Goal: Task Accomplishment & Management: Manage account settings

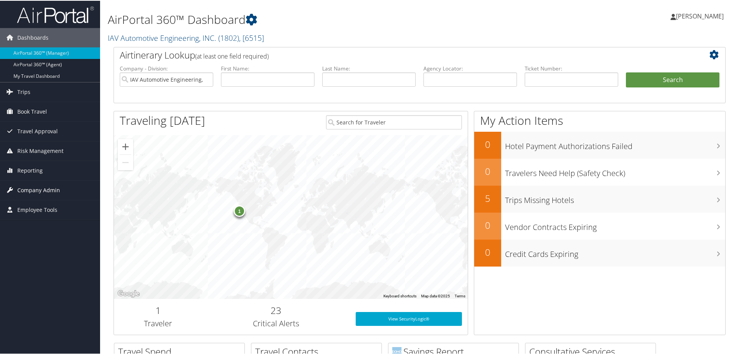
click at [35, 183] on span "Company Admin" at bounding box center [38, 189] width 43 height 19
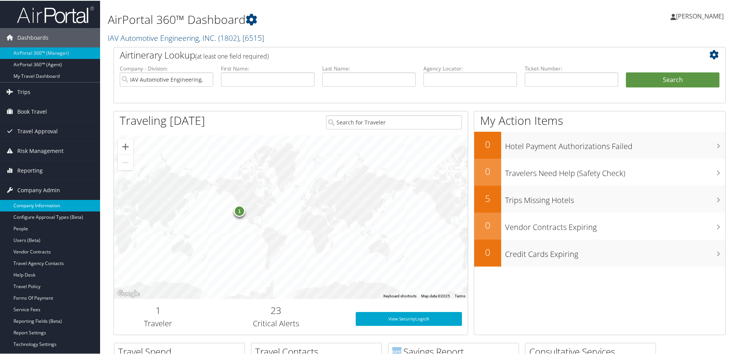
click at [37, 208] on link "Company Information" at bounding box center [50, 205] width 100 height 12
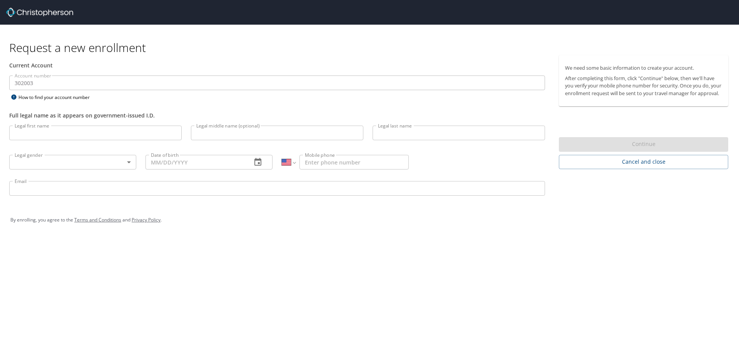
select select "US"
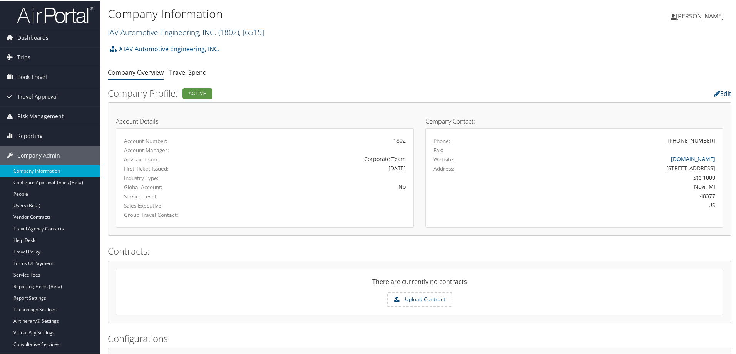
click at [153, 31] on link "IAV Automotive Engineering, INC. ( 1802 ) , [ 6515 ]" at bounding box center [186, 31] width 156 height 10
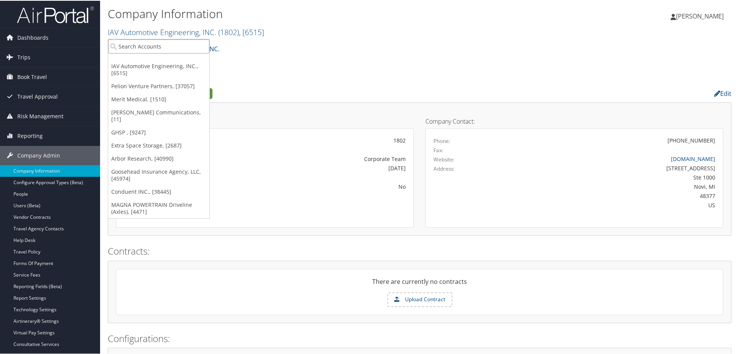
click at [146, 45] on input "search" at bounding box center [158, 45] width 101 height 14
type input "goosehead"
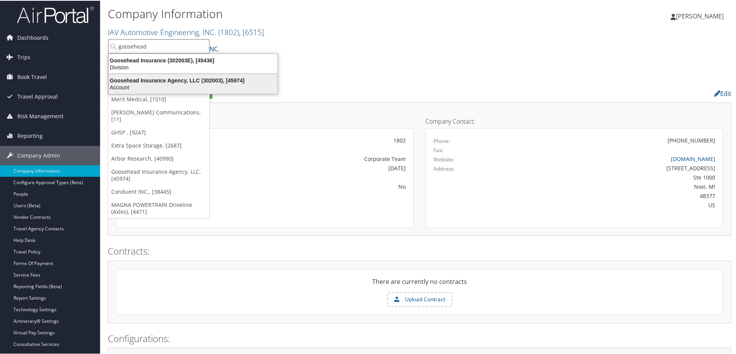
click at [173, 81] on div "Goosehead Insurance Agency, LLC (302003), [45974]" at bounding box center [193, 79] width 178 height 7
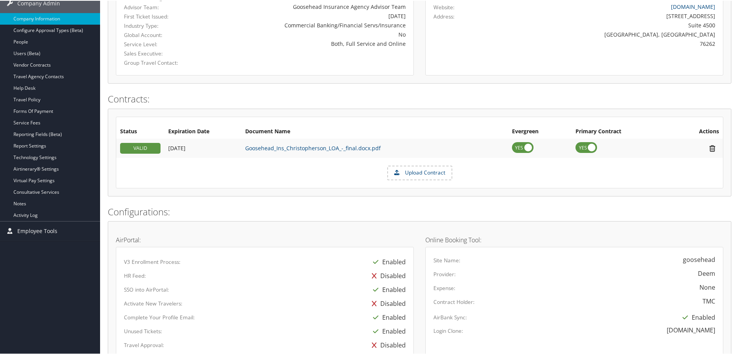
scroll to position [154, 0]
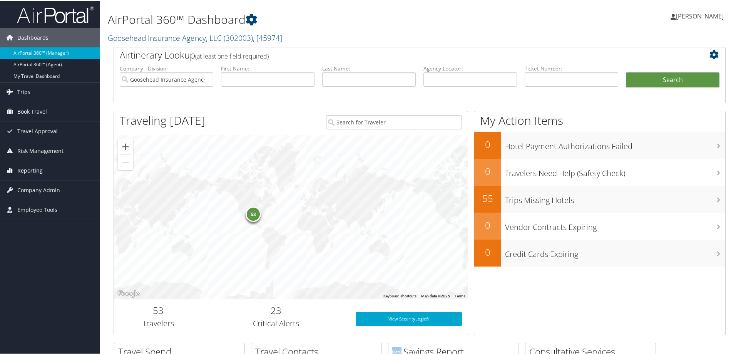
click at [31, 168] on span "Reporting" at bounding box center [29, 169] width 25 height 19
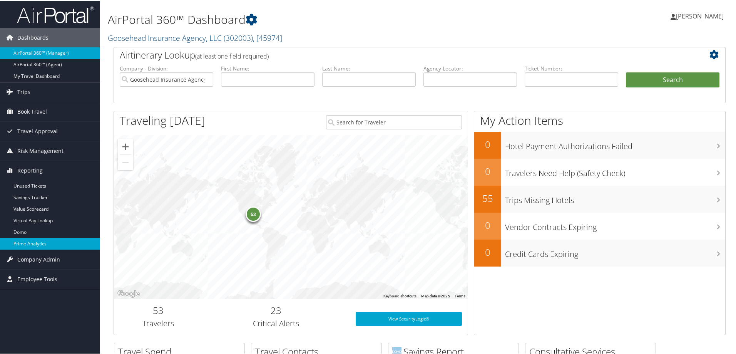
click at [38, 242] on link "Prime Analytics" at bounding box center [50, 243] width 100 height 12
drag, startPoint x: 160, startPoint y: 36, endPoint x: 159, endPoint y: 41, distance: 5.0
click at [160, 35] on link "Goosehead Insurance Agency, LLC ( 302003 ) , [ 45974 ]" at bounding box center [195, 37] width 174 height 10
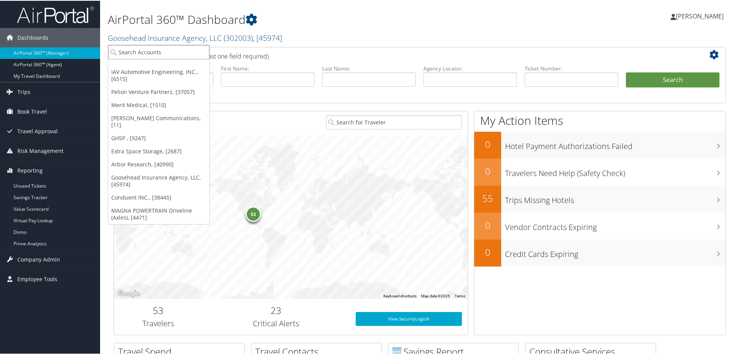
click at [158, 53] on input "search" at bounding box center [158, 51] width 101 height 14
type input "chemico"
click at [155, 66] on div "Chemico Group (4110), [41716]" at bounding box center [160, 65] width 112 height 7
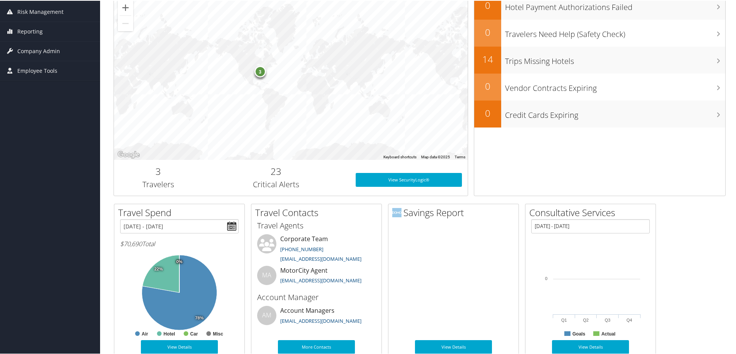
scroll to position [78, 0]
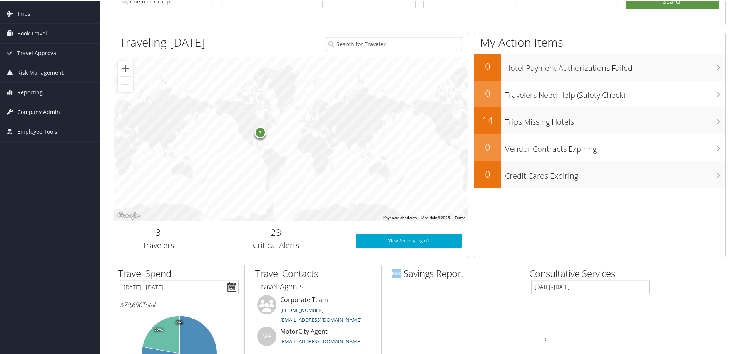
click at [34, 110] on span "Company Admin" at bounding box center [38, 111] width 43 height 19
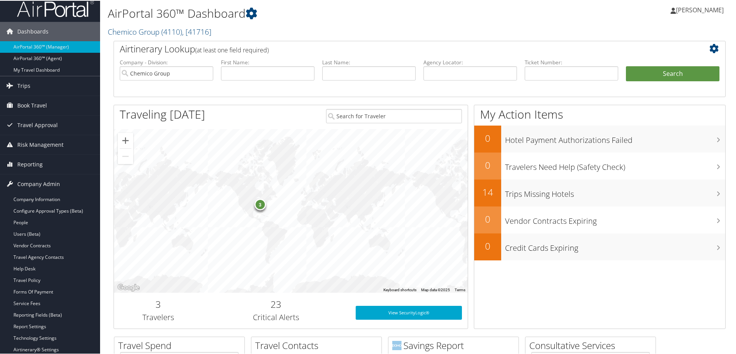
scroll to position [1, 0]
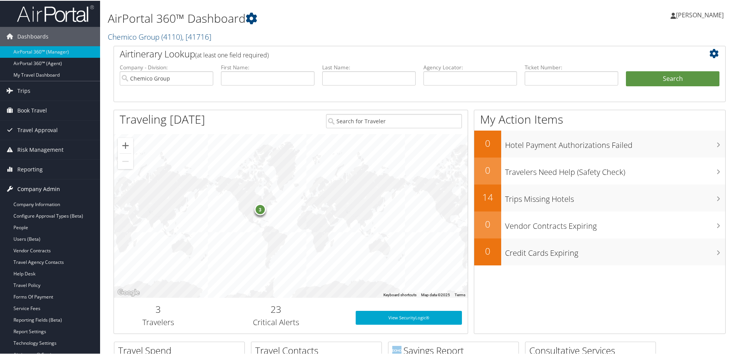
click at [39, 197] on span "Company Admin" at bounding box center [38, 188] width 43 height 19
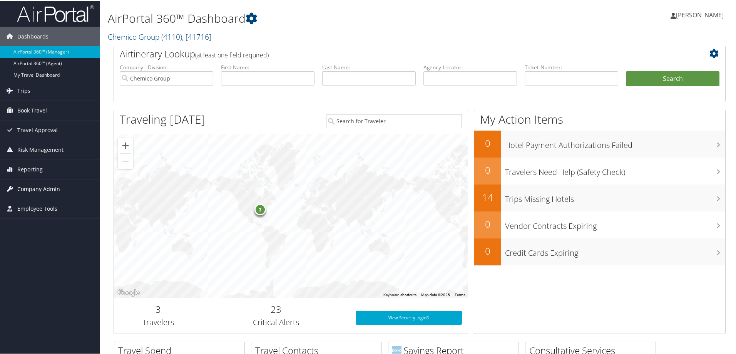
click at [38, 187] on span "Company Admin" at bounding box center [38, 188] width 43 height 19
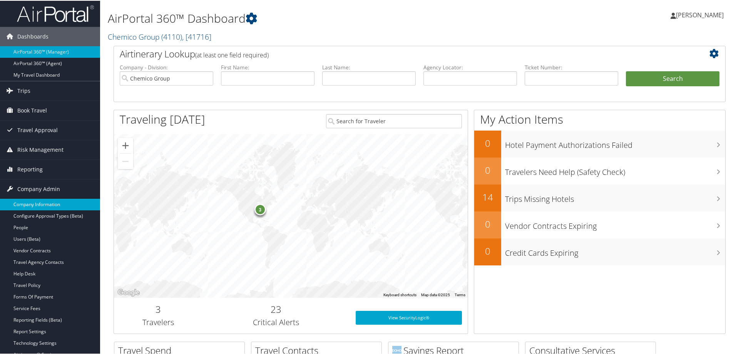
click at [31, 202] on link "Company Information" at bounding box center [50, 204] width 100 height 12
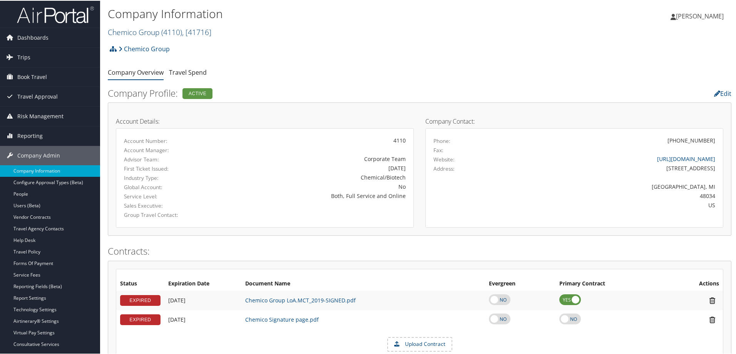
click at [120, 28] on link "Chemico Group ( 4110 ) , [ 41716 ]" at bounding box center [159, 31] width 103 height 10
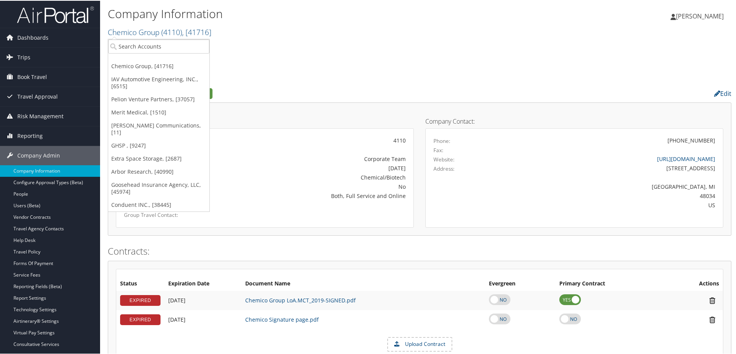
click at [318, 51] on div "Chemico Group Account Structure Chemico Group (4110) ACTIVE Create Child × Crea…" at bounding box center [419, 50] width 623 height 21
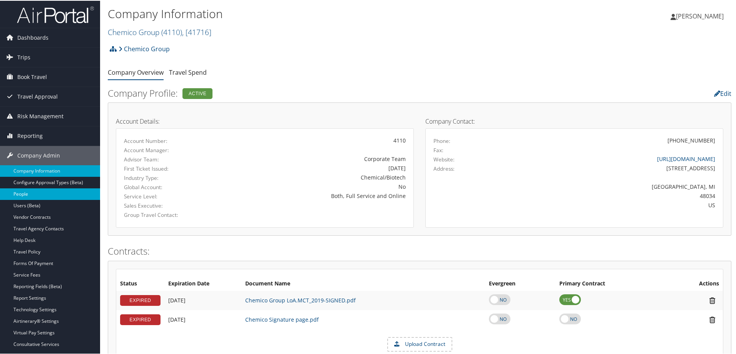
click at [30, 193] on link "People" at bounding box center [50, 193] width 100 height 12
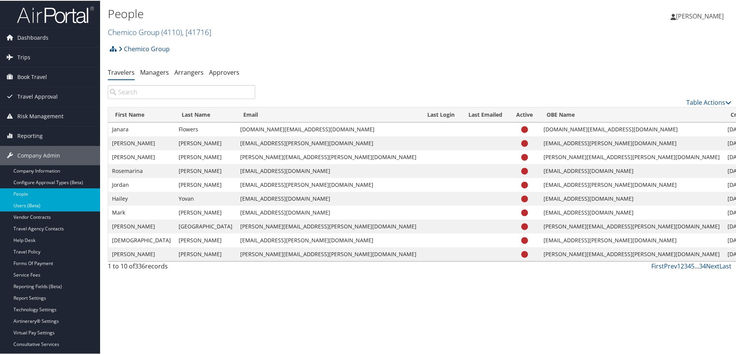
click at [32, 202] on link "Users (Beta)" at bounding box center [50, 205] width 100 height 12
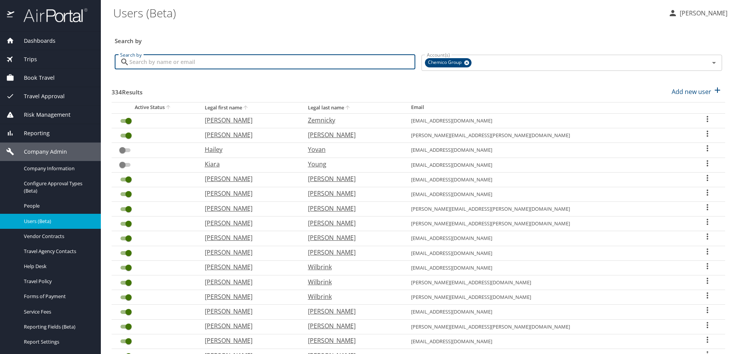
click at [204, 62] on input "Search by" at bounding box center [272, 62] width 286 height 15
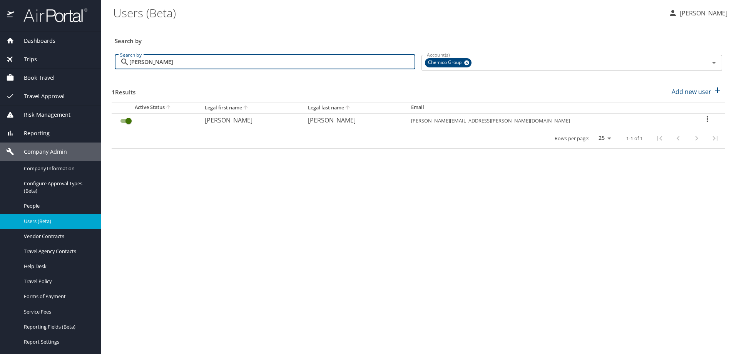
type input "martha"
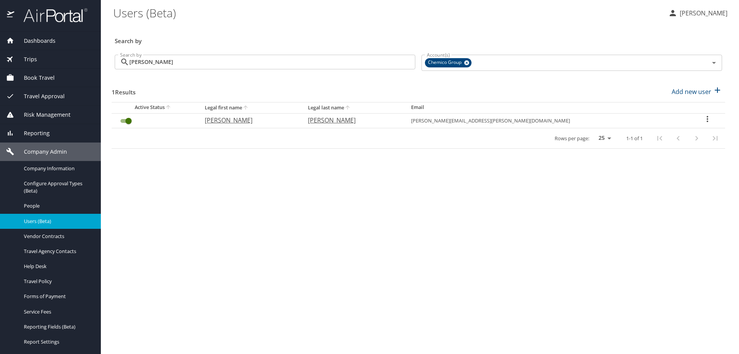
click at [706, 117] on icon "User Search Table" at bounding box center [707, 119] width 2 height 6
click at [658, 119] on p "View profile" at bounding box center [658, 119] width 34 height 9
select select "US"
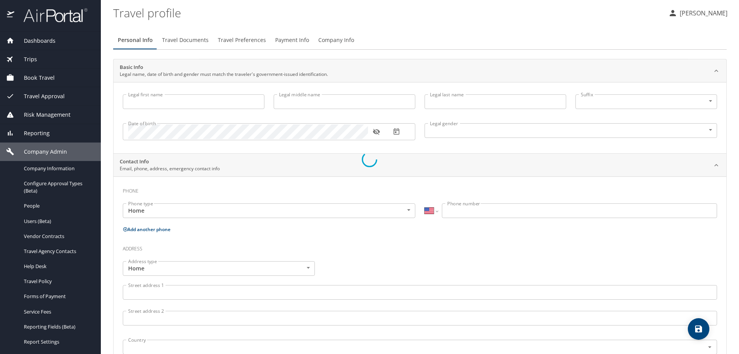
type input "Martha"
type input "Leticia"
type input "Gonzalez"
type input "Undisclosed"
select select "US"
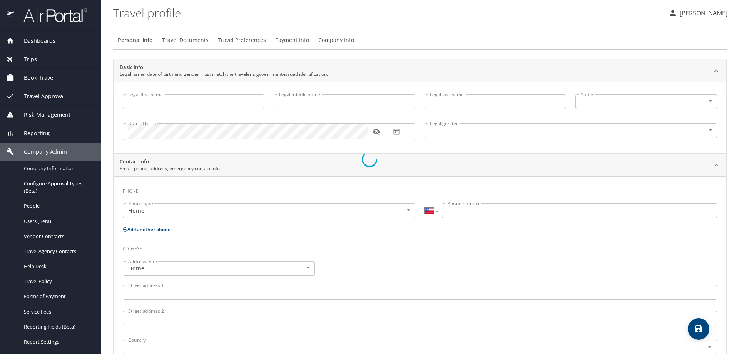
select select "SC"
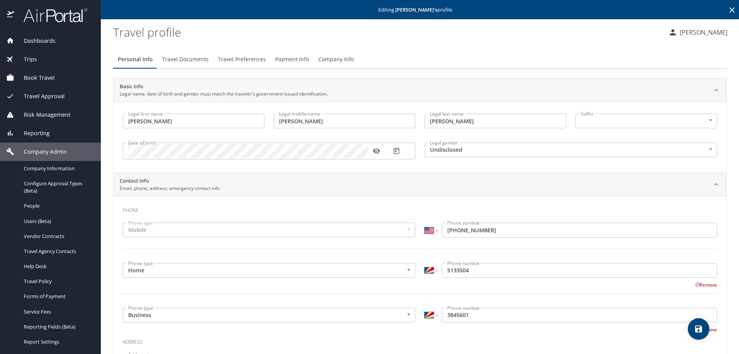
click at [727, 8] on icon at bounding box center [731, 9] width 9 height 9
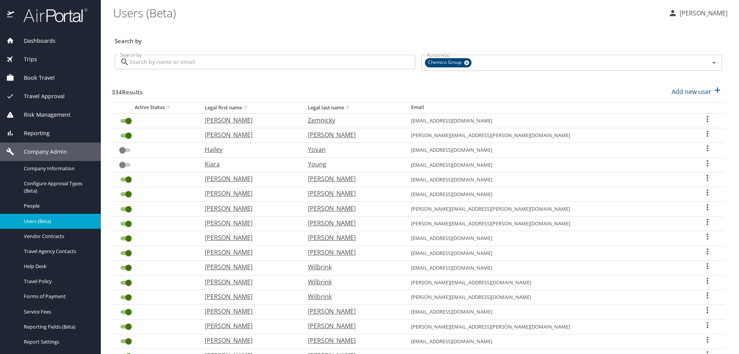
click at [257, 36] on h3 "Search by" at bounding box center [418, 38] width 607 height 13
click at [464, 62] on icon at bounding box center [467, 62] width 6 height 8
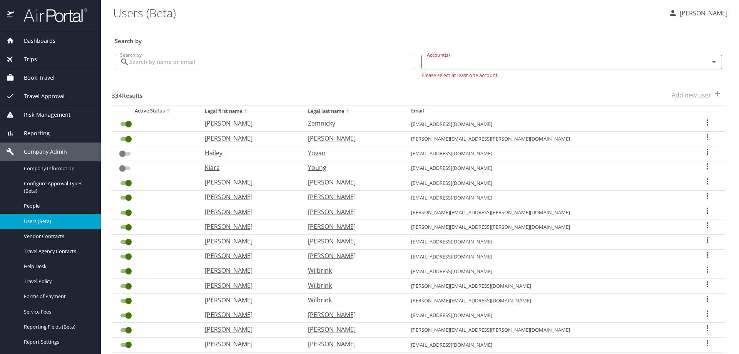
click at [451, 62] on input "Account(s)" at bounding box center [560, 62] width 273 height 10
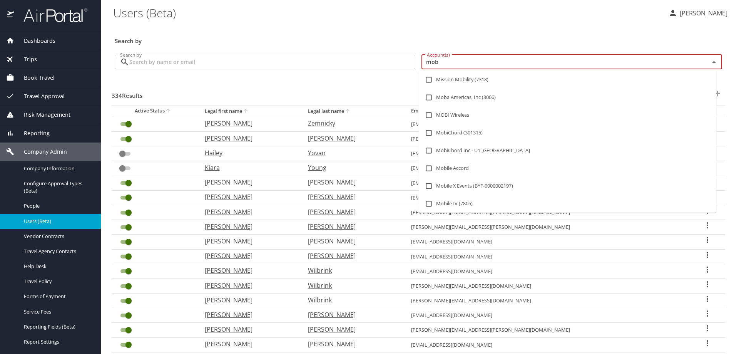
type input "moba"
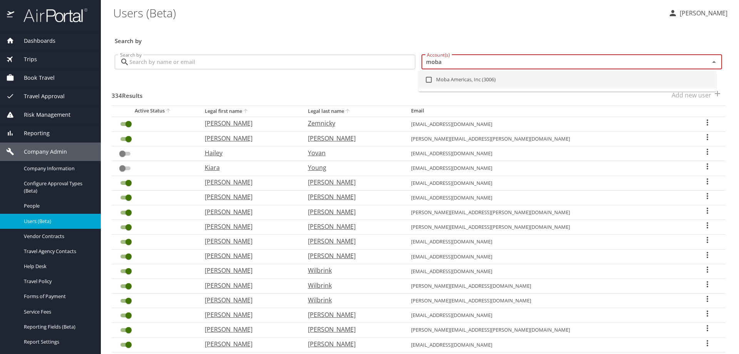
click at [461, 71] on li "Moba Americas, Inc (3006)" at bounding box center [567, 80] width 298 height 18
checkbox input "true"
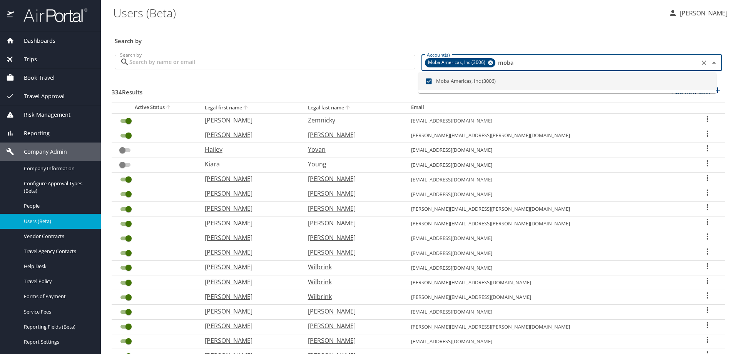
checkbox input "true"
checkbox input "false"
checkbox input "true"
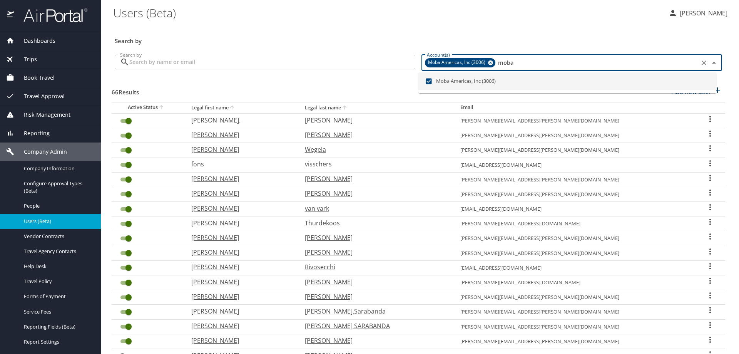
type input "moba"
click at [183, 61] on input "Search by" at bounding box center [272, 62] width 286 height 15
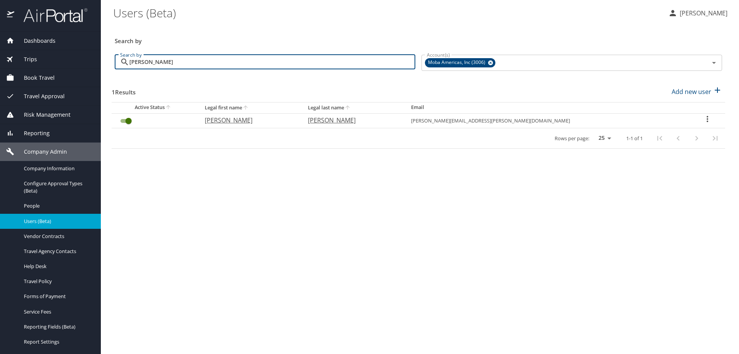
type input "baisden"
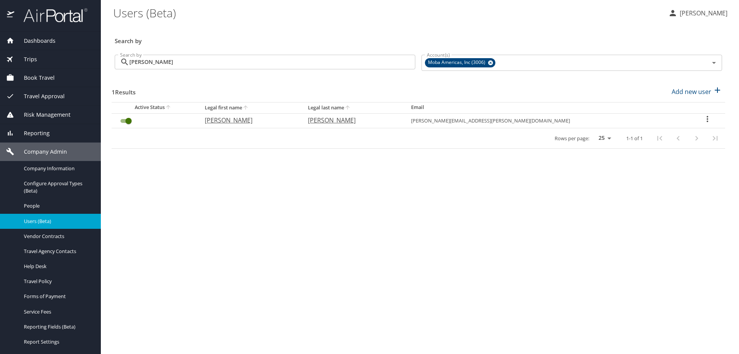
click at [708, 117] on div "User Search Table" at bounding box center [707, 119] width 23 height 11
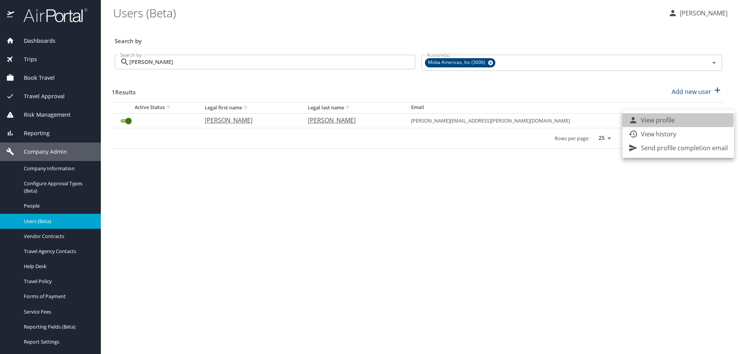
click at [669, 119] on p "View profile" at bounding box center [658, 119] width 34 height 9
select select "US"
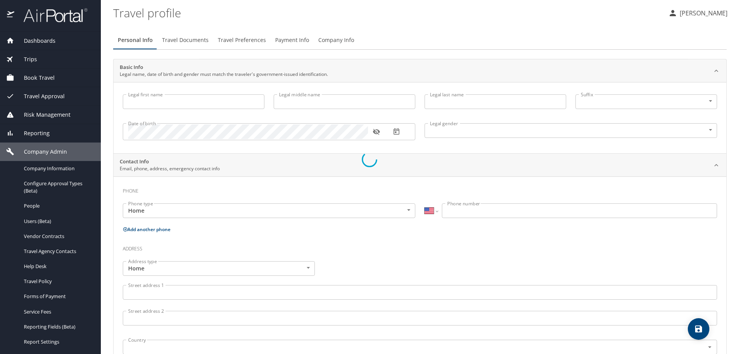
type input "Johnathan"
type input "C"
type input "Baisden"
type input "Male"
type input "Arriannah"
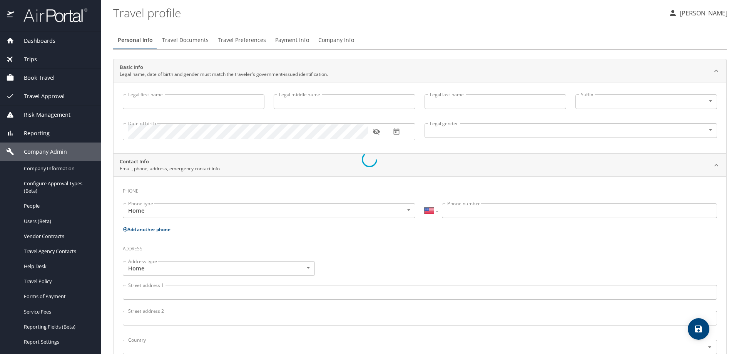
type input "Baisden"
type input "(989) 291-7901"
select select "US"
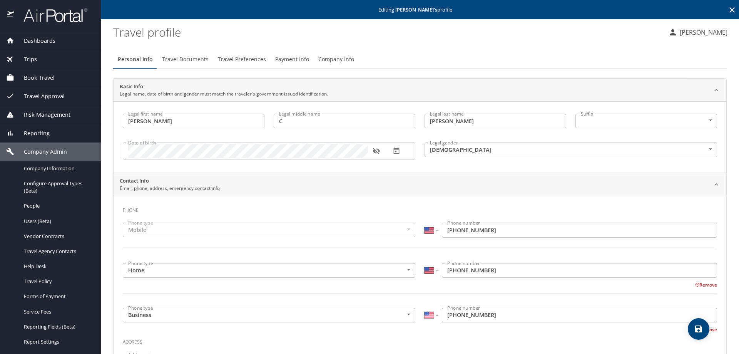
click at [238, 58] on span "Travel Preferences" at bounding box center [242, 60] width 48 height 10
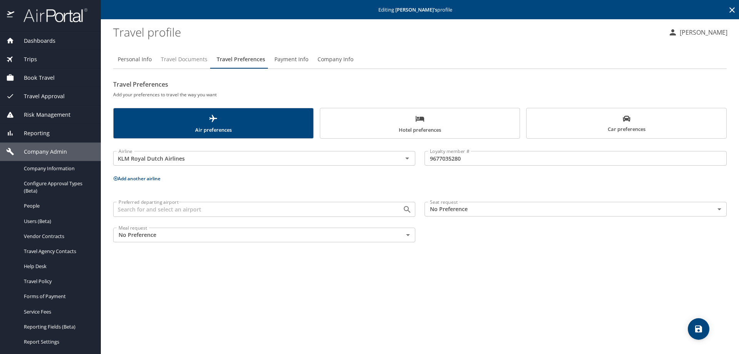
click at [188, 57] on span "Travel Documents" at bounding box center [184, 60] width 47 height 10
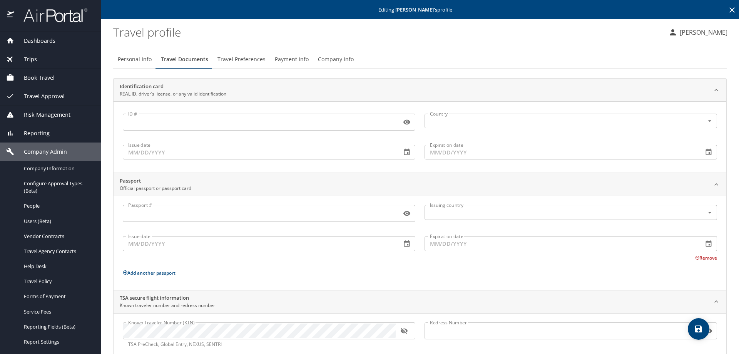
click at [406, 332] on icon "button" at bounding box center [403, 330] width 7 height 6
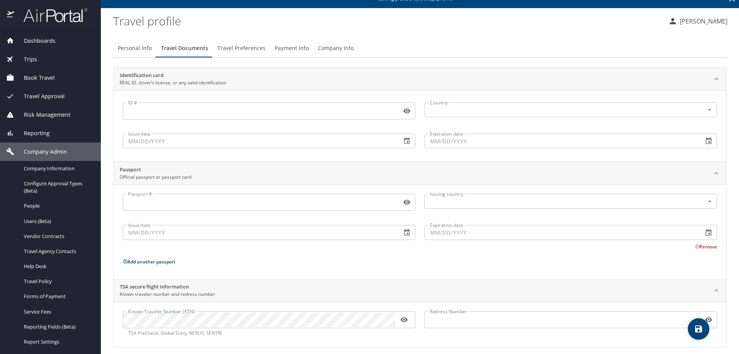
scroll to position [17, 0]
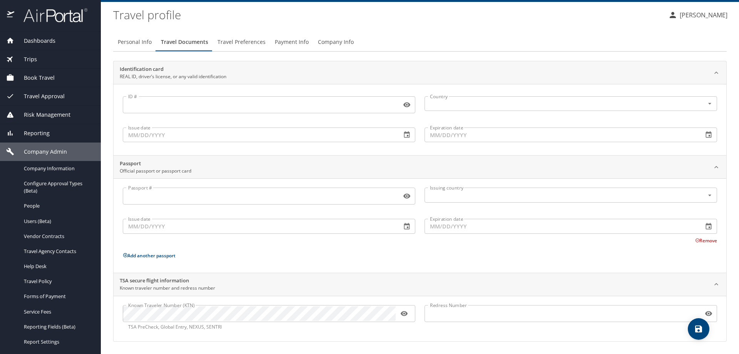
click at [701, 331] on icon "save" at bounding box center [698, 328] width 7 height 7
click at [242, 40] on span "Travel Preferences" at bounding box center [241, 42] width 48 height 10
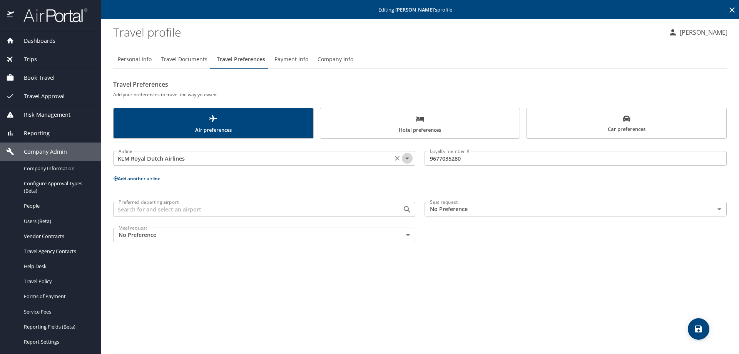
click at [407, 155] on icon "Open" at bounding box center [406, 158] width 9 height 9
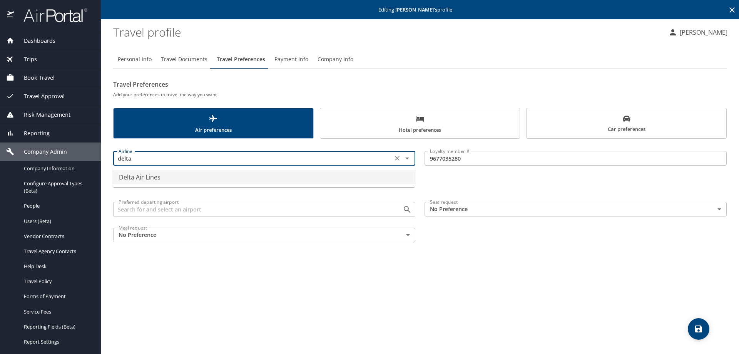
click at [194, 178] on li "Delta Air Lines" at bounding box center [264, 177] width 302 height 14
type input "Delta Air Lines"
click at [300, 280] on div "Personal Info Travel Documents Travel Preferences Payment Info Company Info Tra…" at bounding box center [419, 199] width 613 height 310
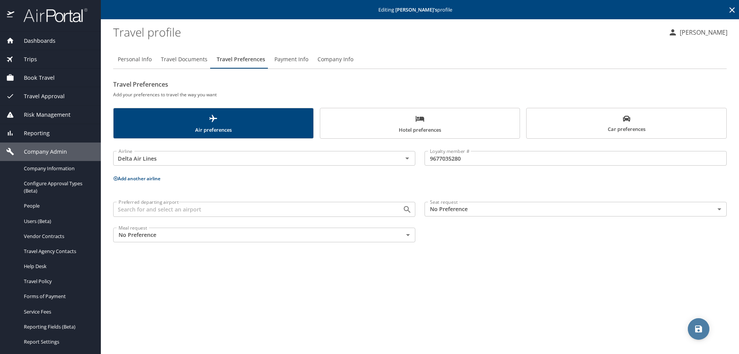
click at [698, 328] on icon "save" at bounding box center [698, 328] width 7 height 7
click at [407, 159] on icon "Open" at bounding box center [407, 158] width 4 height 2
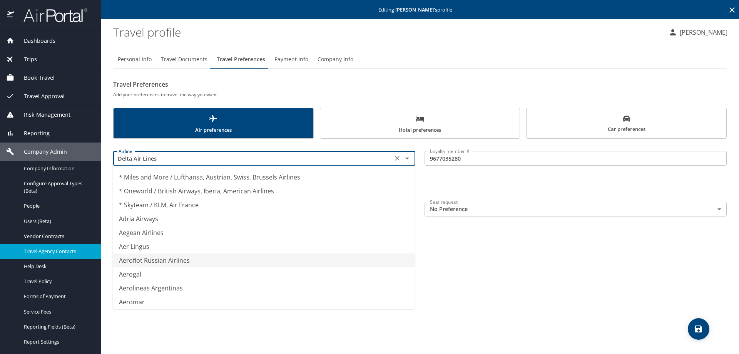
type input "Aeroflot Russian Airlines"
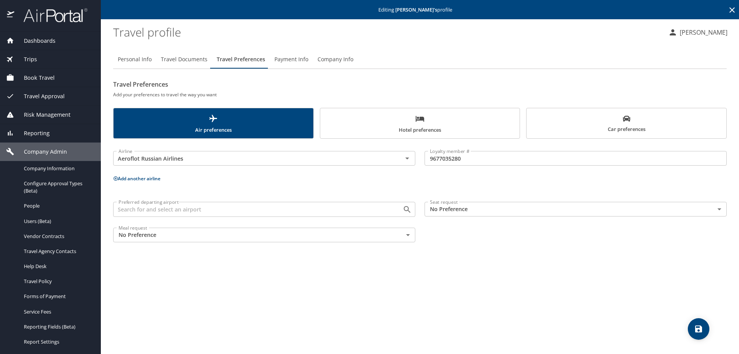
click at [733, 8] on icon at bounding box center [731, 9] width 9 height 9
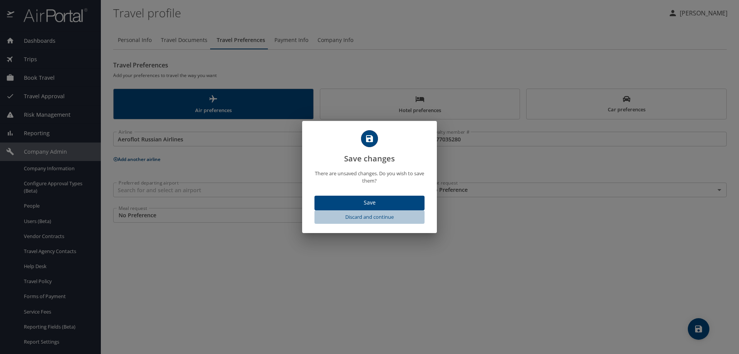
click at [363, 217] on span "Discard and continue" at bounding box center [369, 216] width 104 height 9
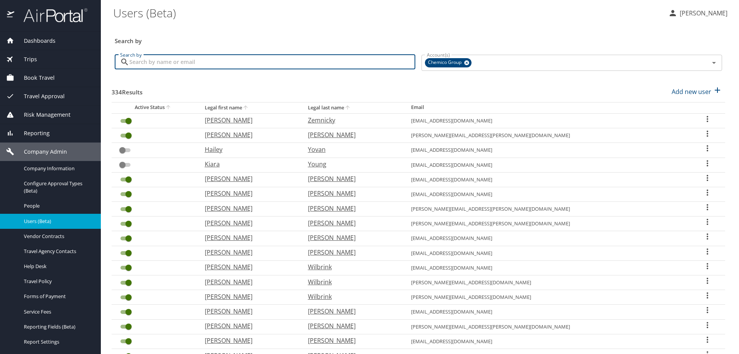
click at [190, 63] on input "Search by" at bounding box center [272, 62] width 286 height 15
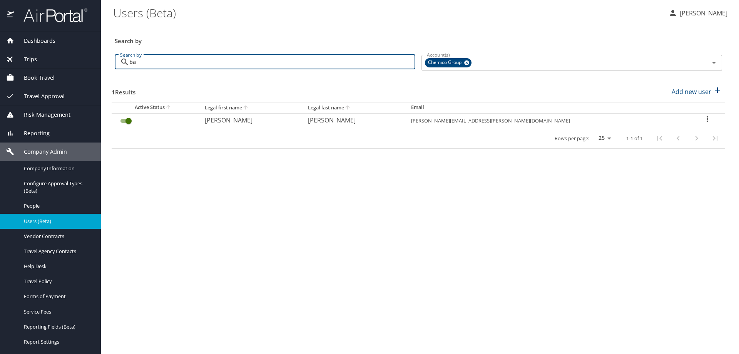
type input "b"
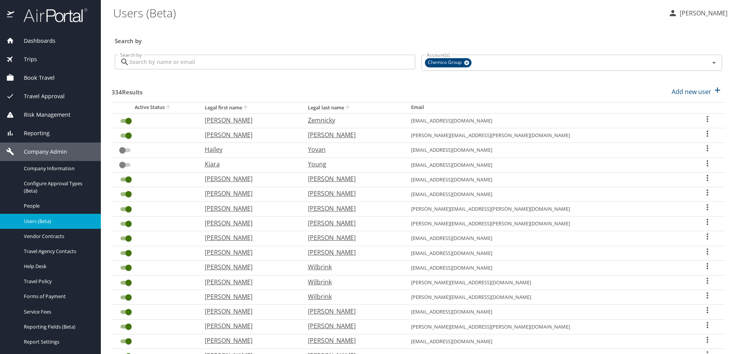
click at [214, 62] on input "Search by" at bounding box center [272, 62] width 286 height 15
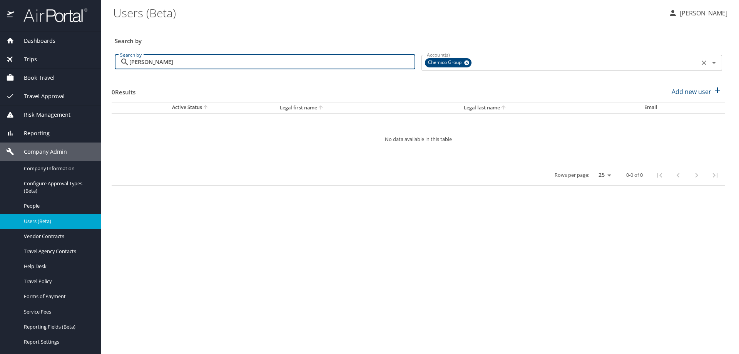
click at [468, 63] on icon at bounding box center [466, 62] width 5 height 5
type input "baisden"
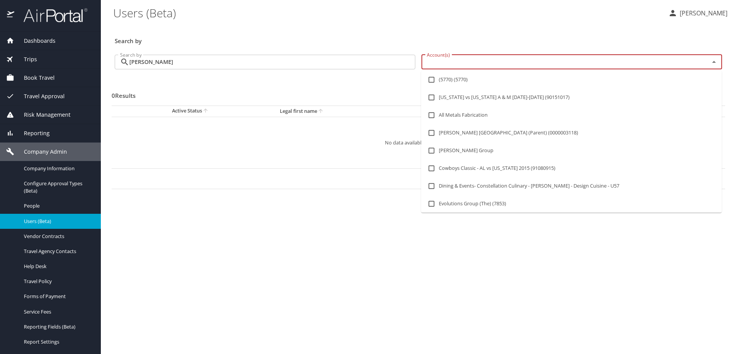
click at [456, 64] on input "Account(s)" at bounding box center [560, 62] width 273 height 10
type input "moba"
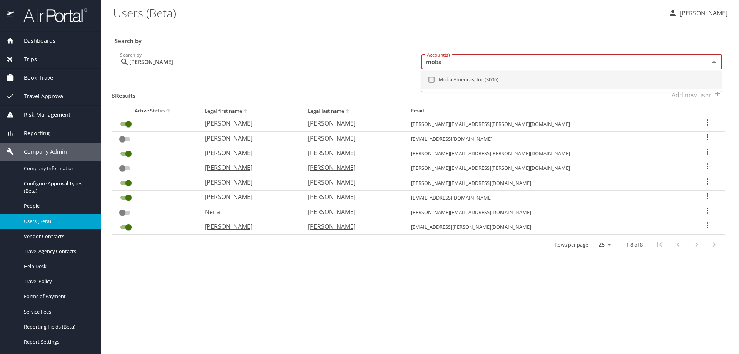
click at [459, 82] on li "Moba Americas, Inc (3006)" at bounding box center [571, 80] width 300 height 18
checkbox input "true"
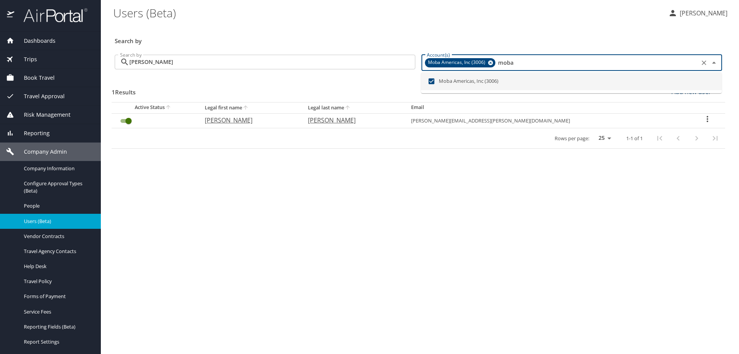
type input "moba"
click at [703, 117] on icon "User Search Table" at bounding box center [707, 118] width 9 height 9
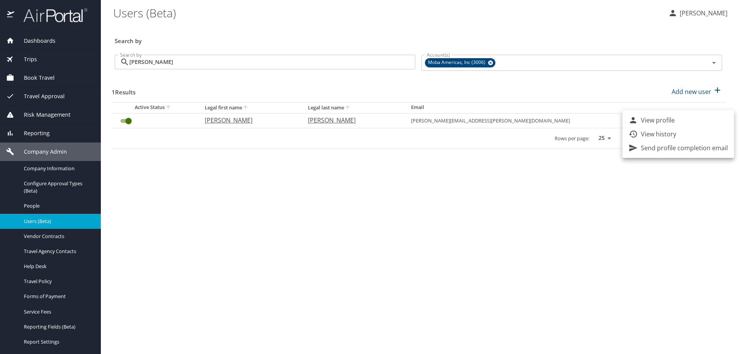
click at [659, 119] on p "View profile" at bounding box center [658, 119] width 34 height 9
select select "US"
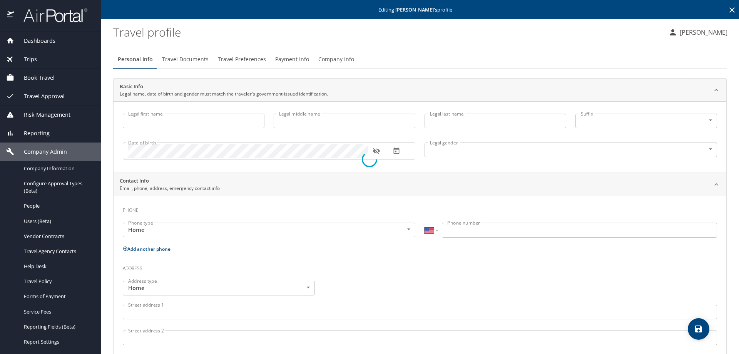
type input "Johnathan"
type input "C"
type input "Baisden"
type input "Male"
type input "Arriannah"
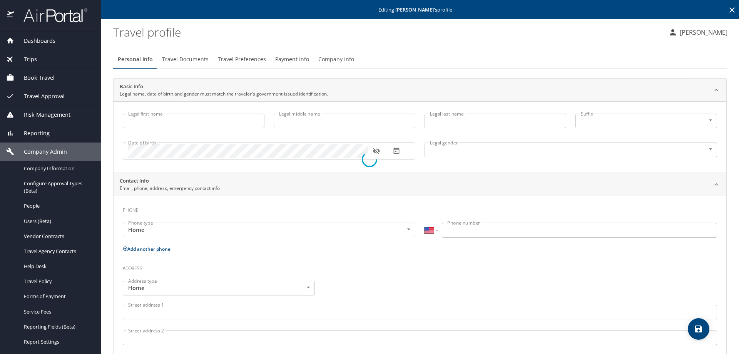
type input "Baisden"
type input "(989) 291-7901"
select select "US"
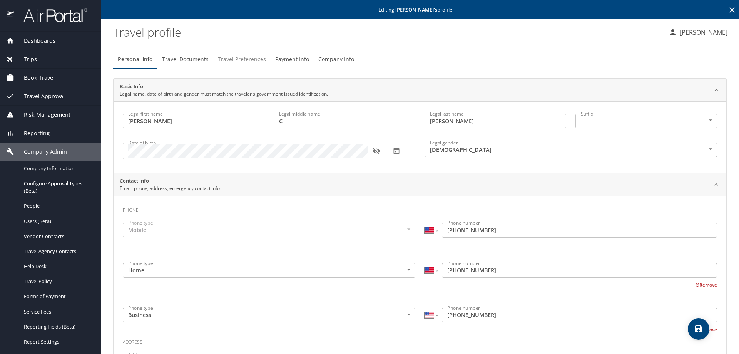
click at [246, 58] on span "Travel Preferences" at bounding box center [242, 60] width 48 height 10
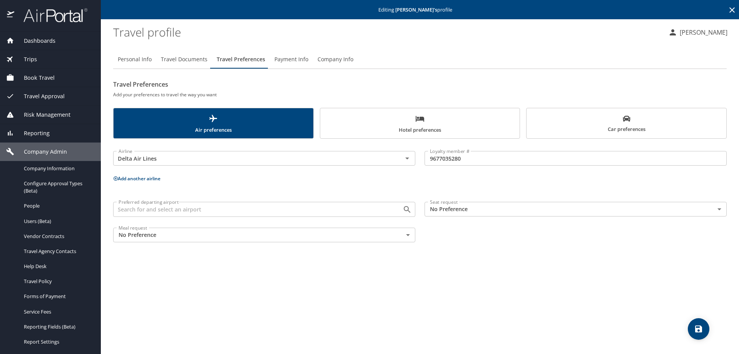
click at [732, 7] on icon at bounding box center [731, 9] width 9 height 9
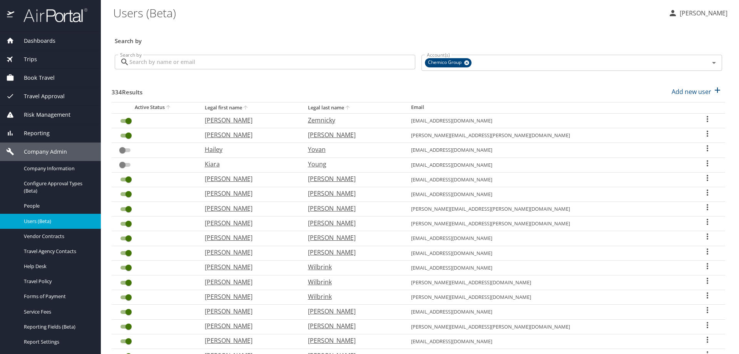
click at [44, 127] on div "Reporting" at bounding box center [50, 133] width 101 height 18
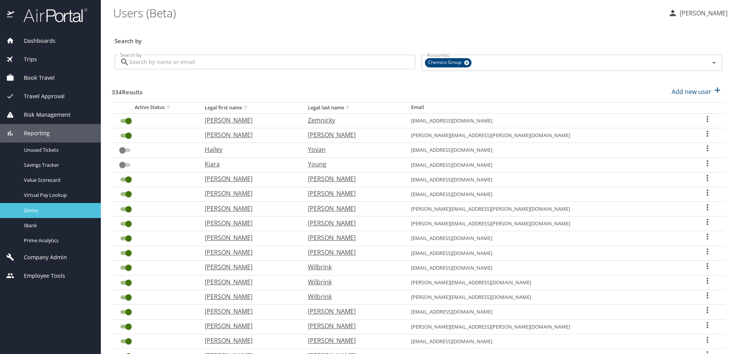
click at [47, 210] on span "Domo" at bounding box center [58, 210] width 68 height 7
